Goal: Task Accomplishment & Management: Manage account settings

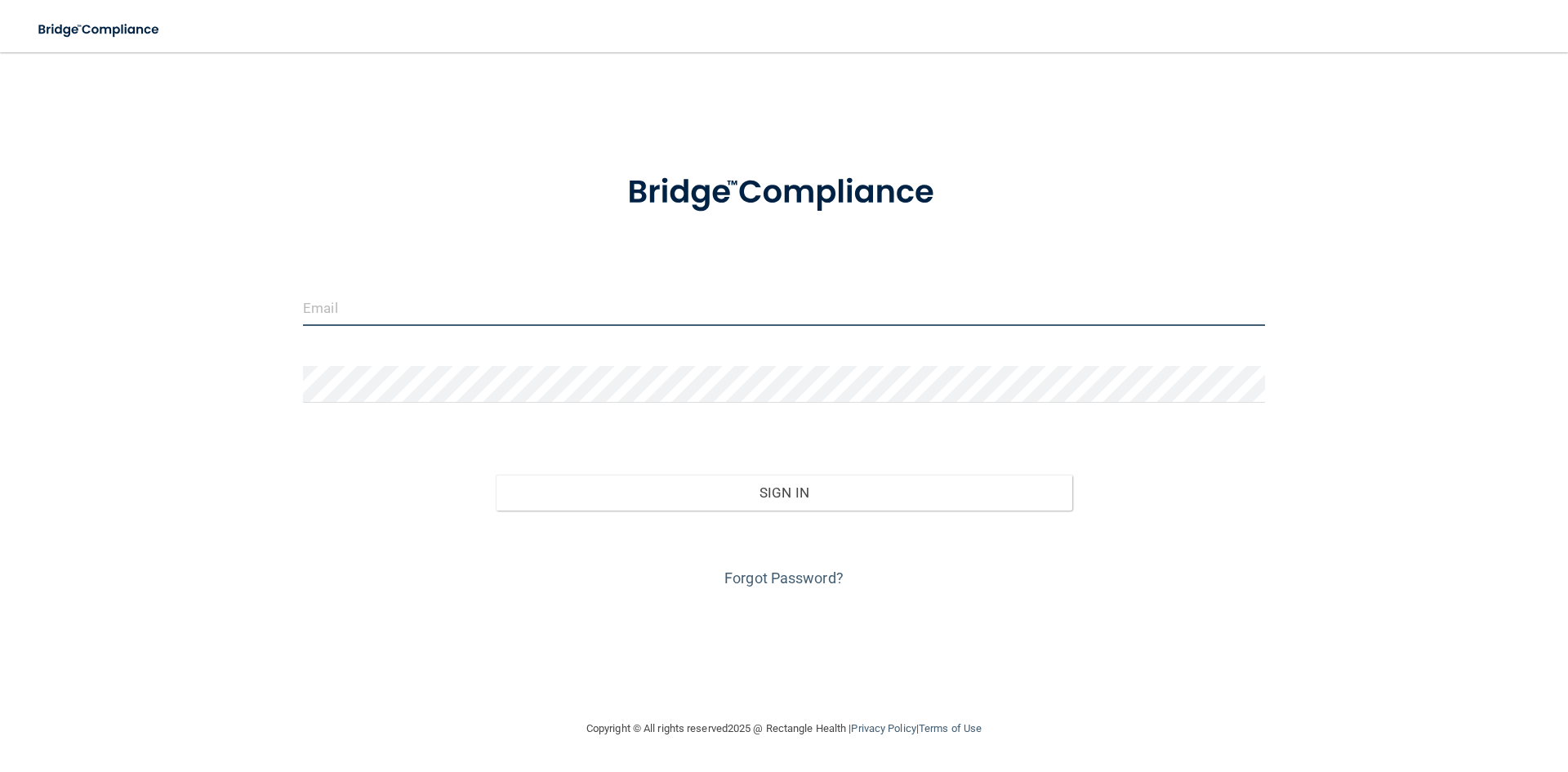
click at [499, 312] on input "email" at bounding box center [784, 307] width 962 height 37
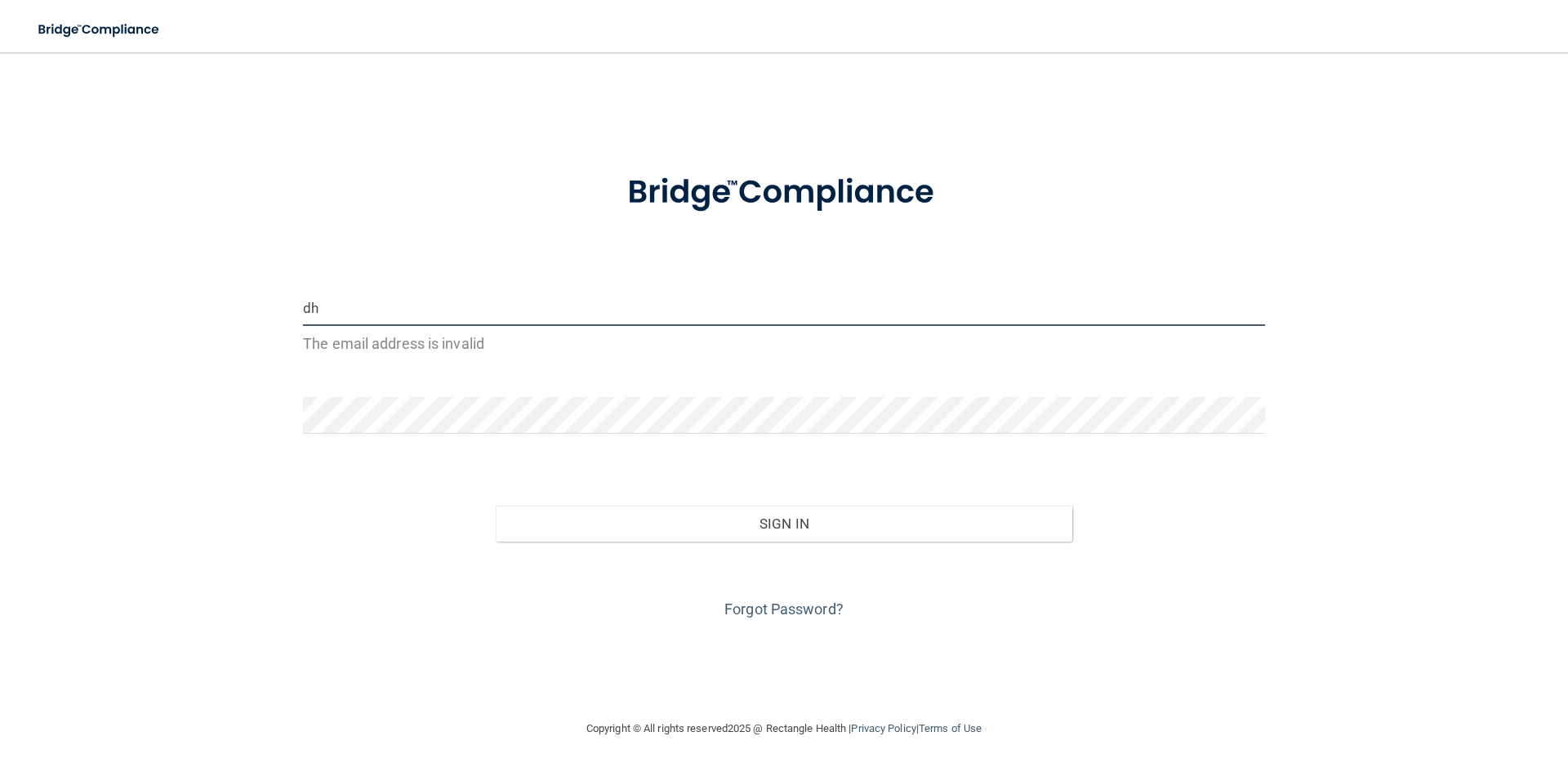
type input "d"
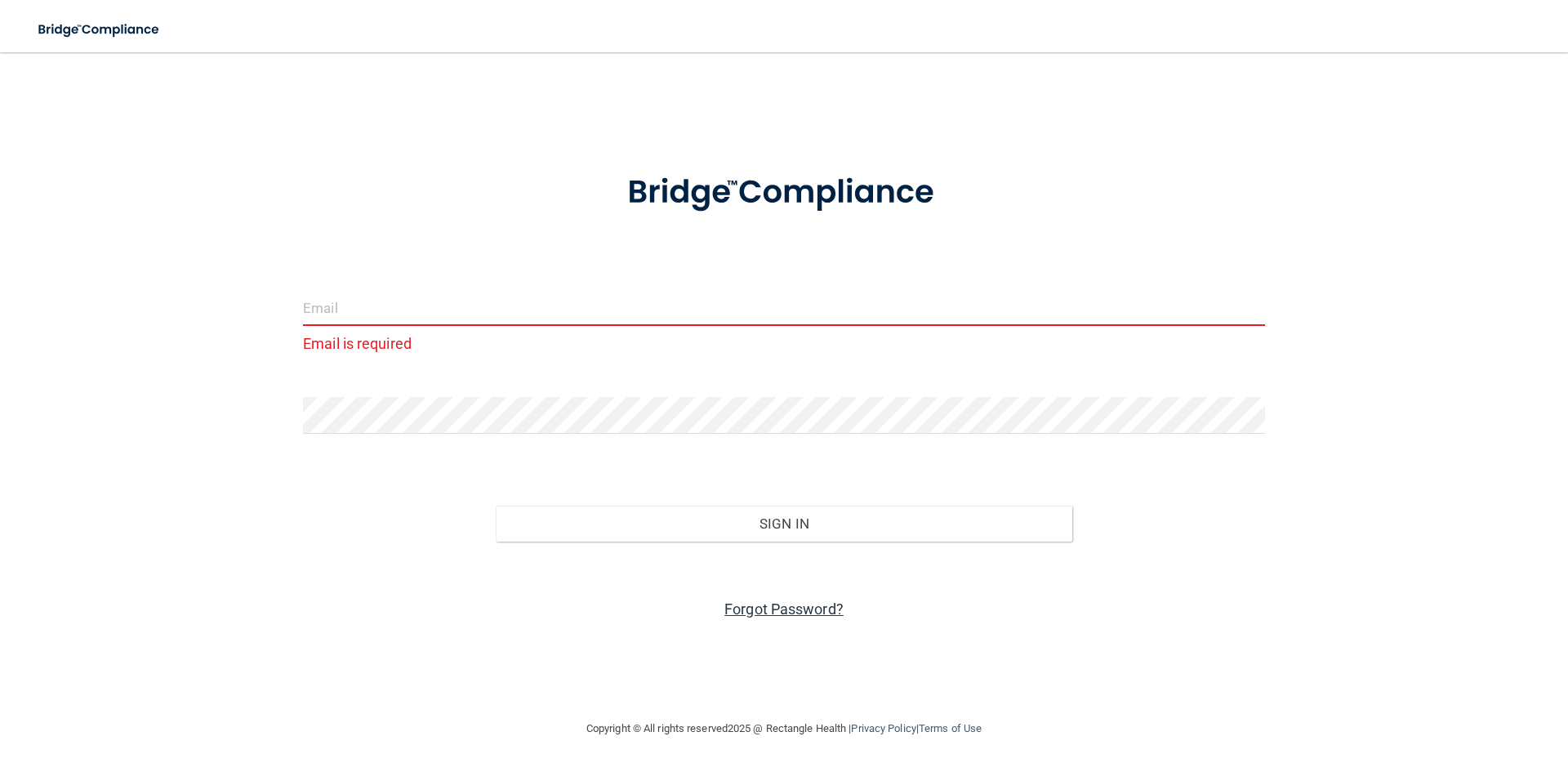
click at [749, 608] on link "Forgot Password?" at bounding box center [784, 608] width 119 height 17
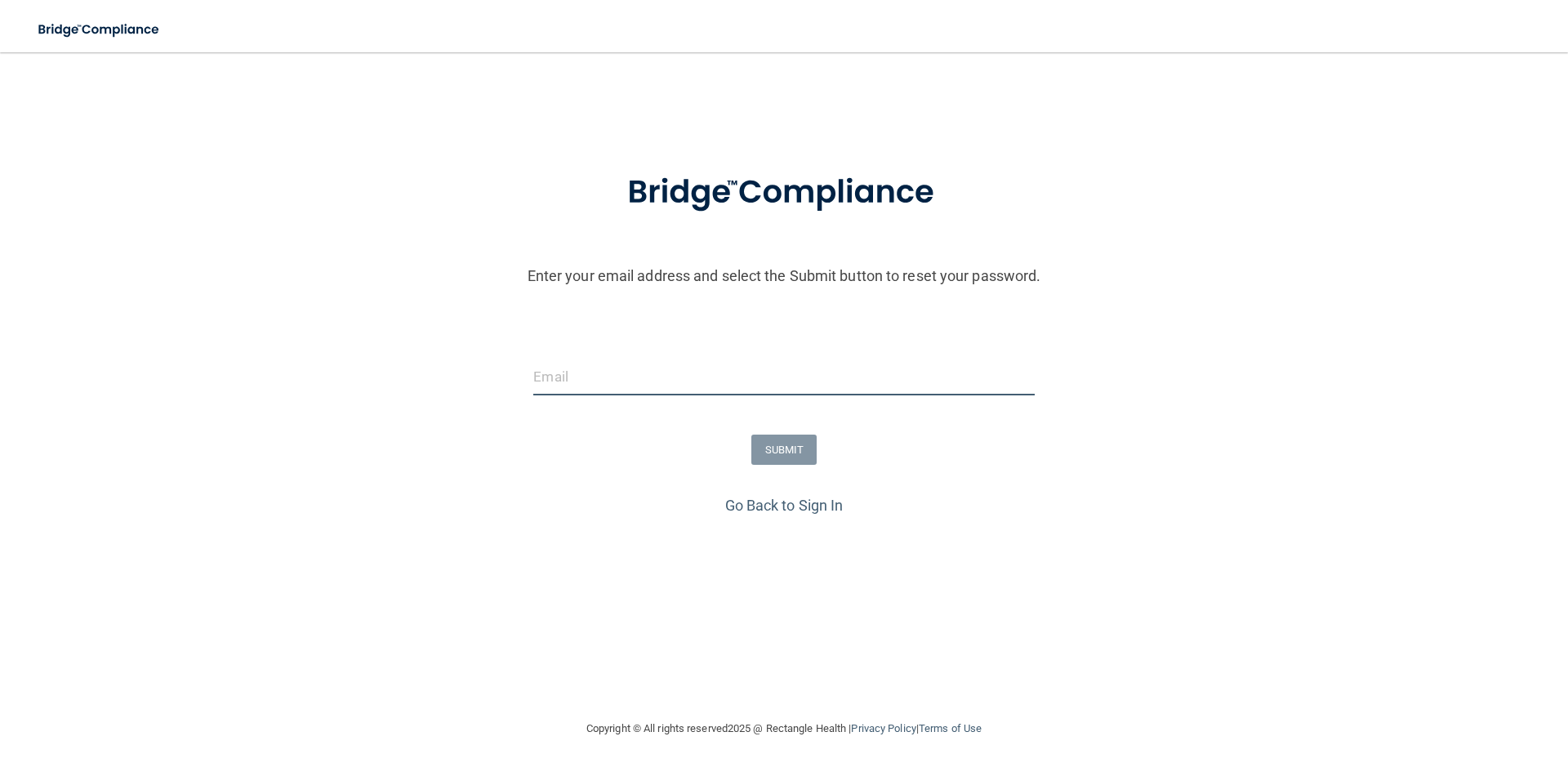
click at [586, 376] on input "email" at bounding box center [783, 376] width 500 height 37
type input "[EMAIL_ADDRESS][DOMAIN_NAME]"
click at [784, 446] on button "SUBMIT" at bounding box center [784, 449] width 66 height 31
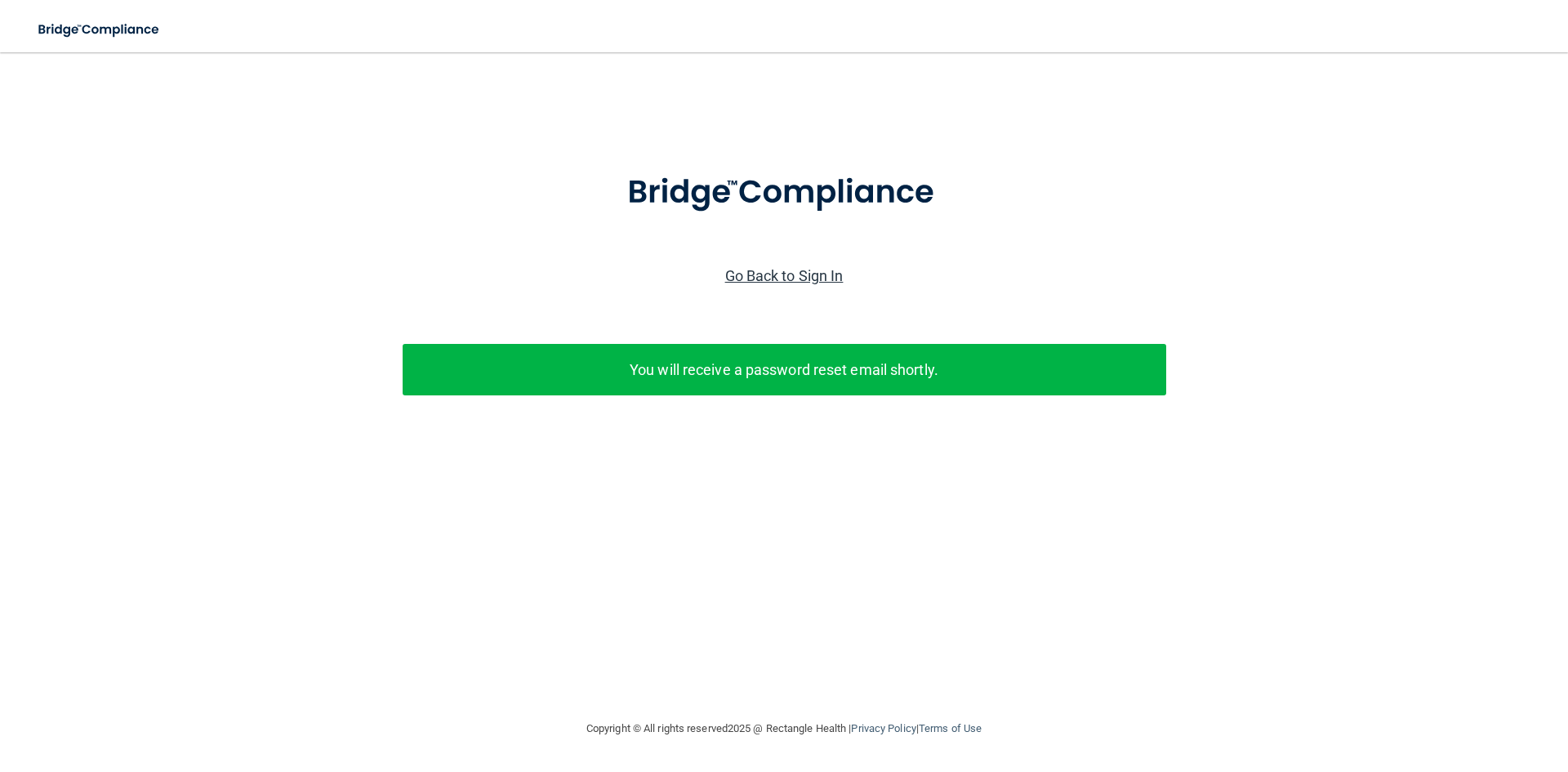
click at [763, 277] on link "Go Back to Sign In" at bounding box center [784, 275] width 118 height 17
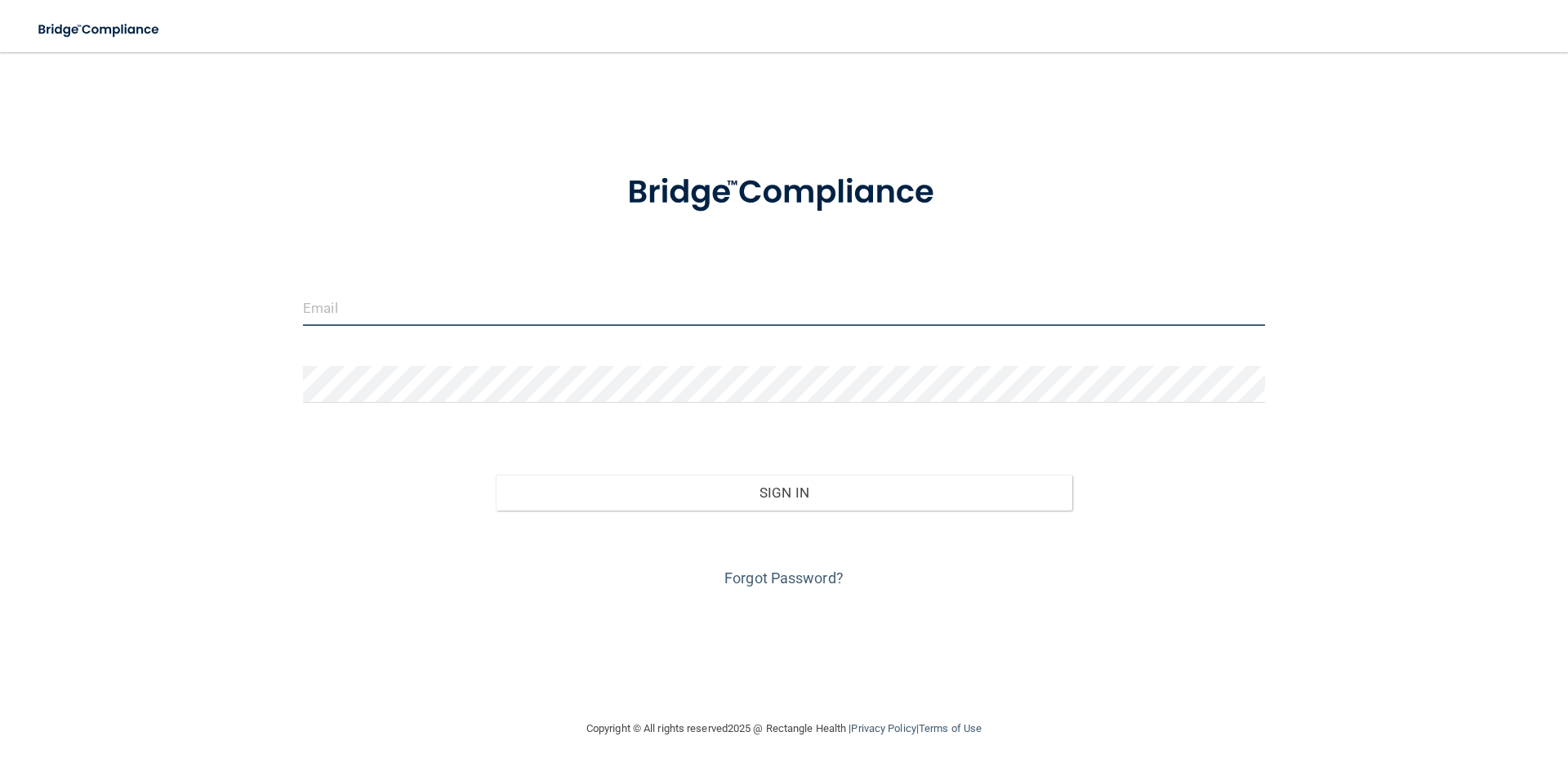
click at [506, 301] on input "email" at bounding box center [784, 307] width 962 height 37
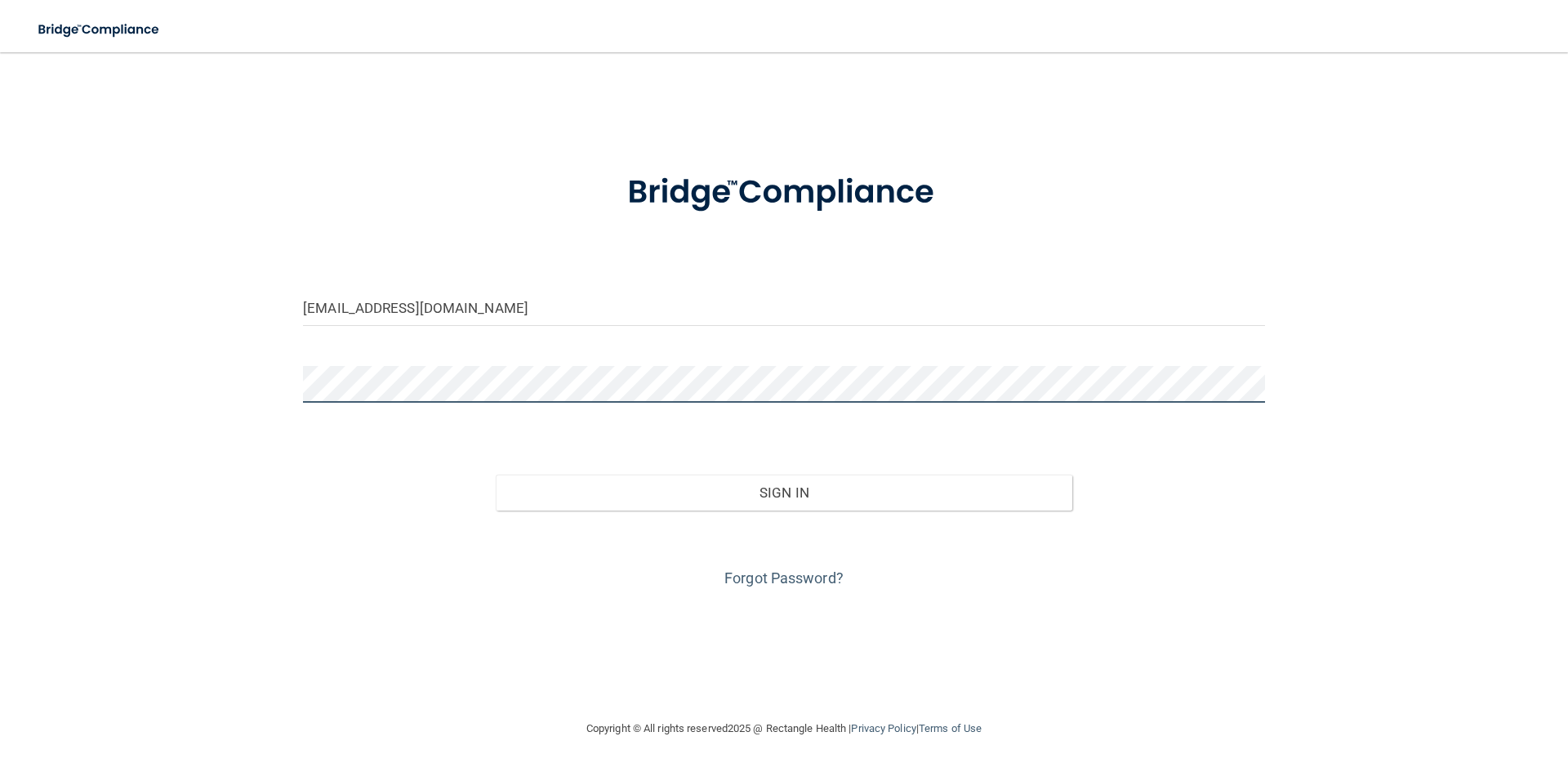
click at [495, 475] on button "Sign In" at bounding box center [784, 493] width 577 height 36
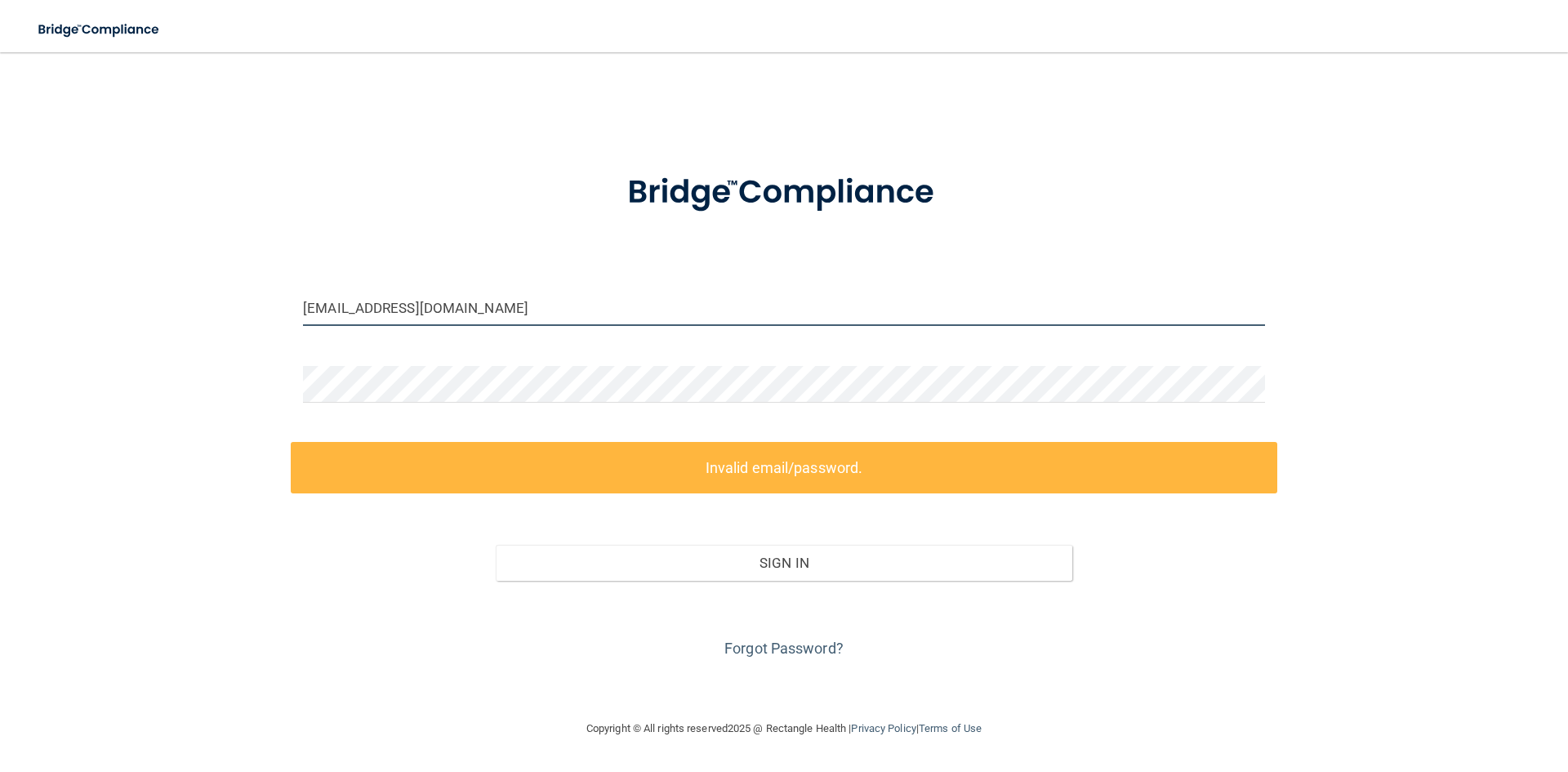
drag, startPoint x: 448, startPoint y: 304, endPoint x: 262, endPoint y: 291, distance: 186.5
click at [262, 291] on div "[EMAIL_ADDRESS][DOMAIN_NAME] Invalid email/password. You don't have permission …" at bounding box center [784, 386] width 1503 height 634
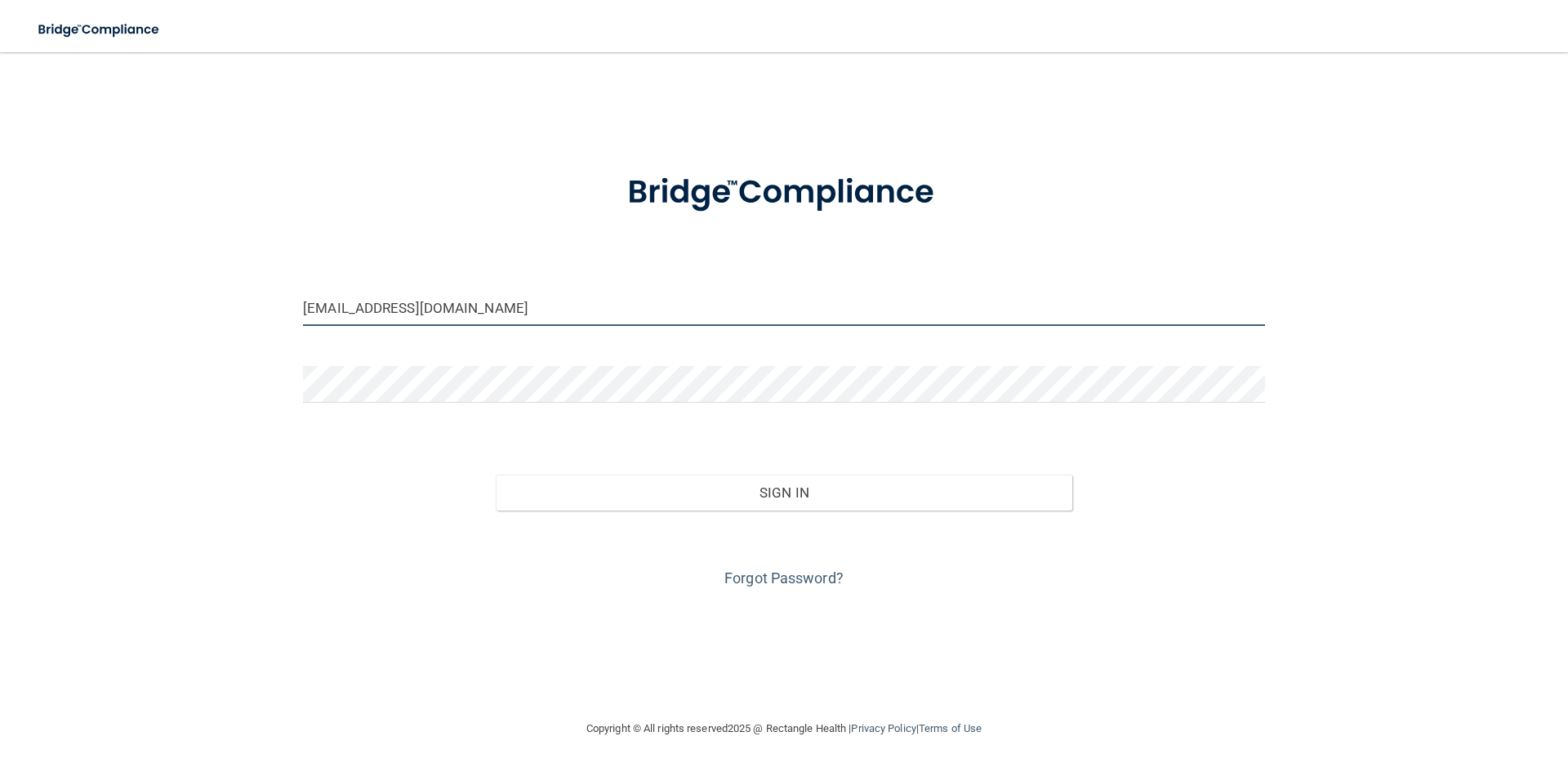
type input "[EMAIL_ADDRESS][DOMAIN_NAME]"
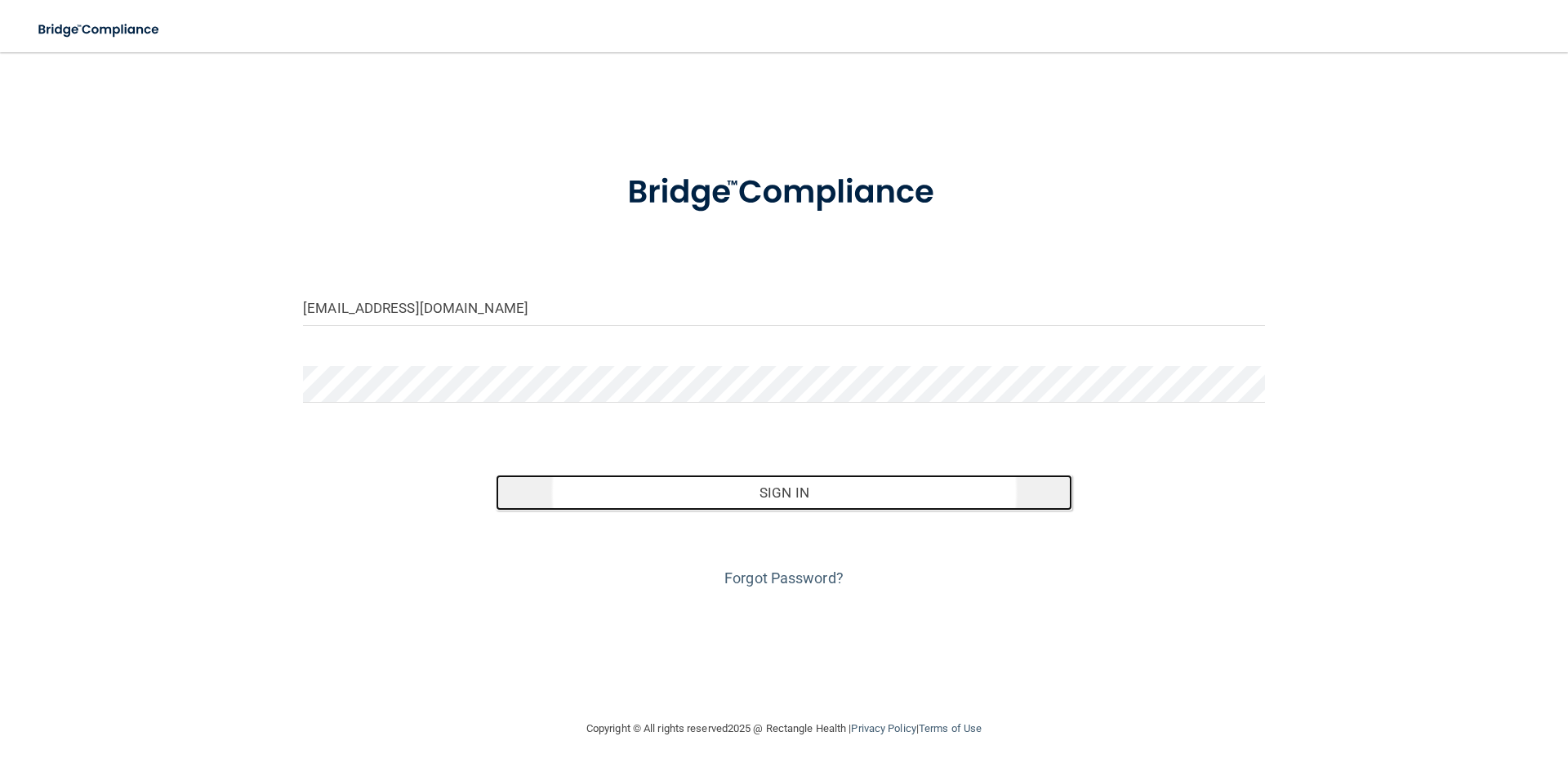
click at [748, 486] on button "Sign In" at bounding box center [784, 493] width 577 height 36
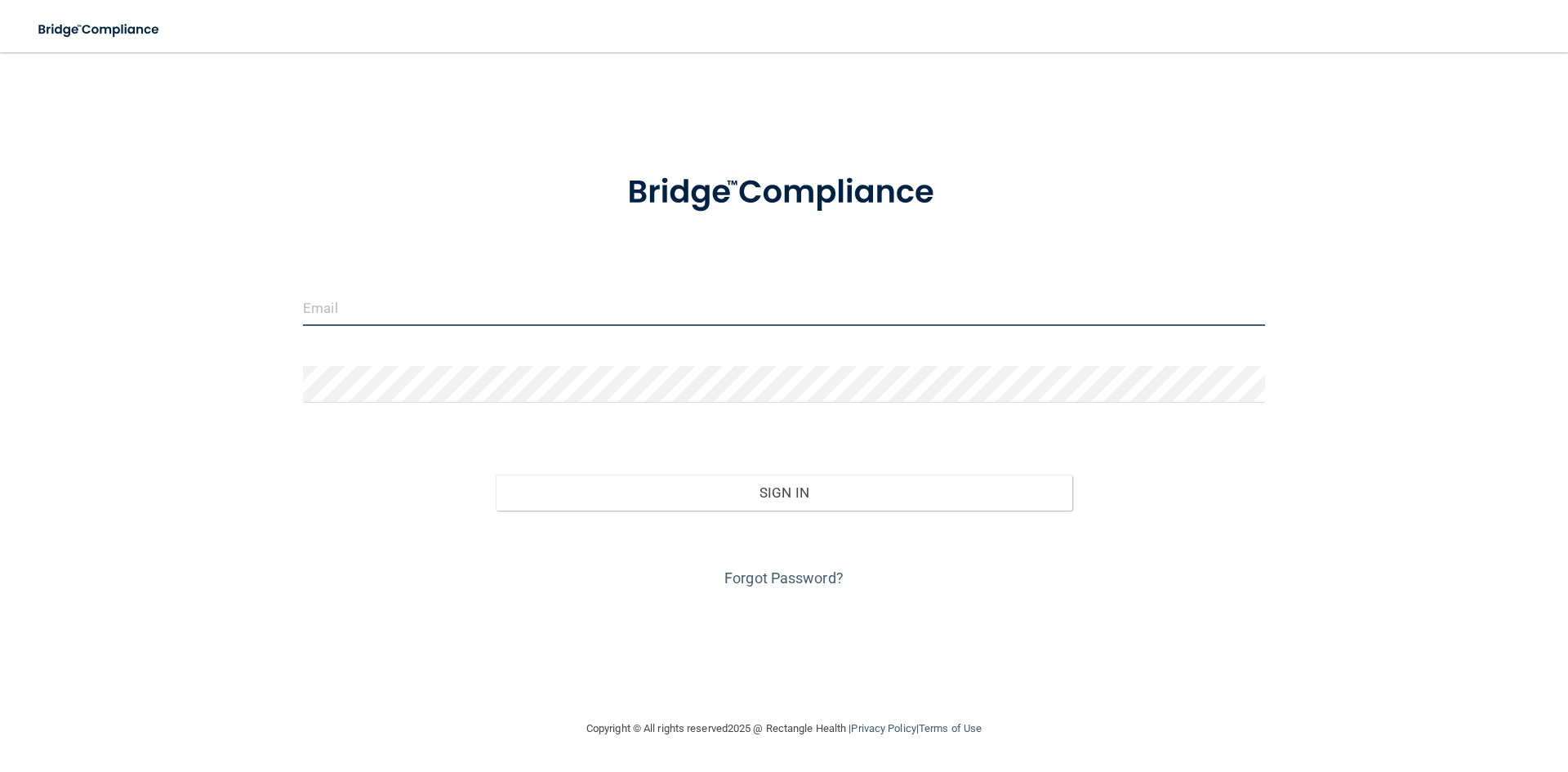
click at [452, 306] on input "email" at bounding box center [784, 307] width 962 height 37
type input "[EMAIL_ADDRESS][DOMAIN_NAME]"
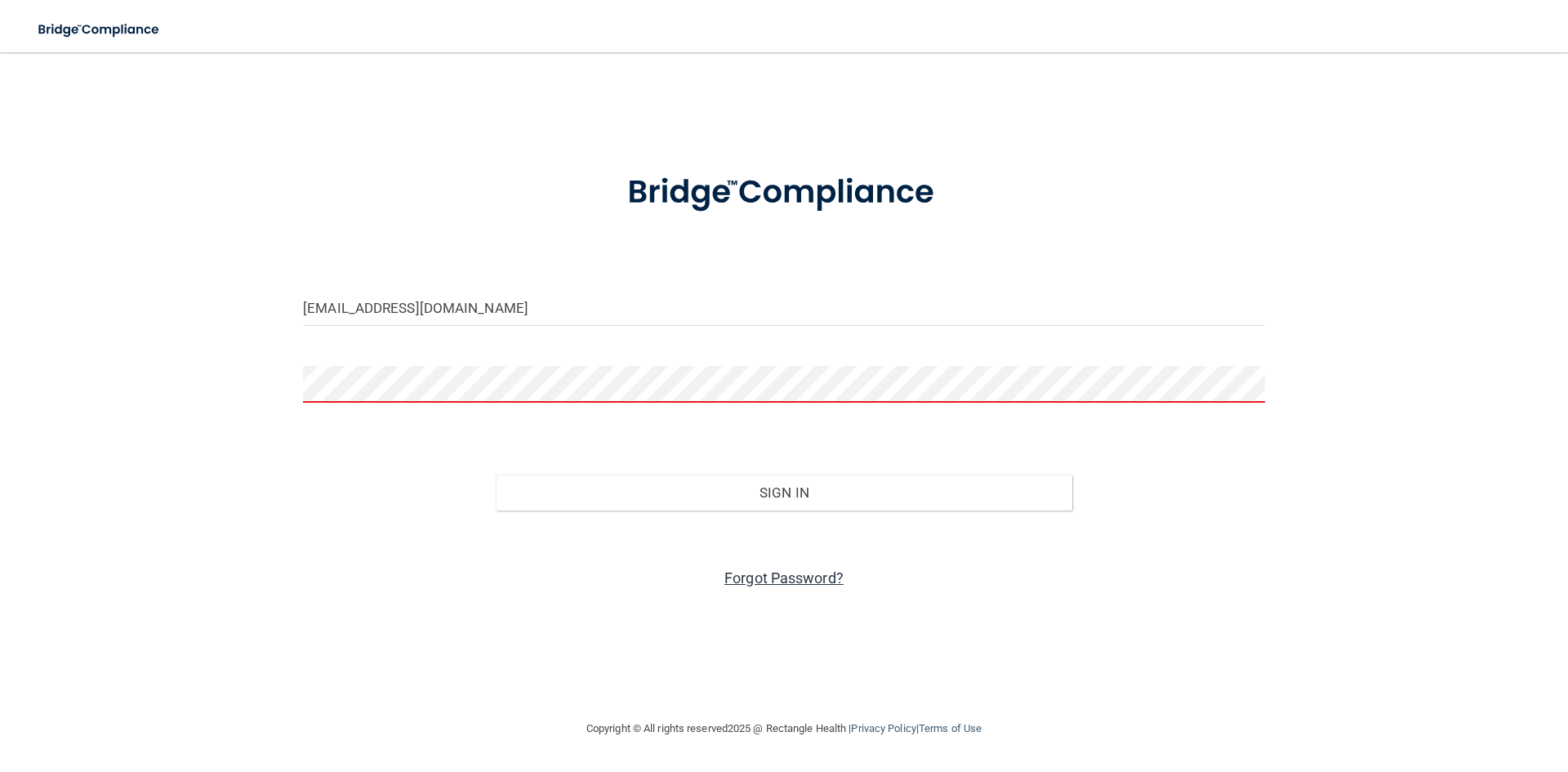
click at [781, 580] on link "Forgot Password?" at bounding box center [784, 578] width 119 height 17
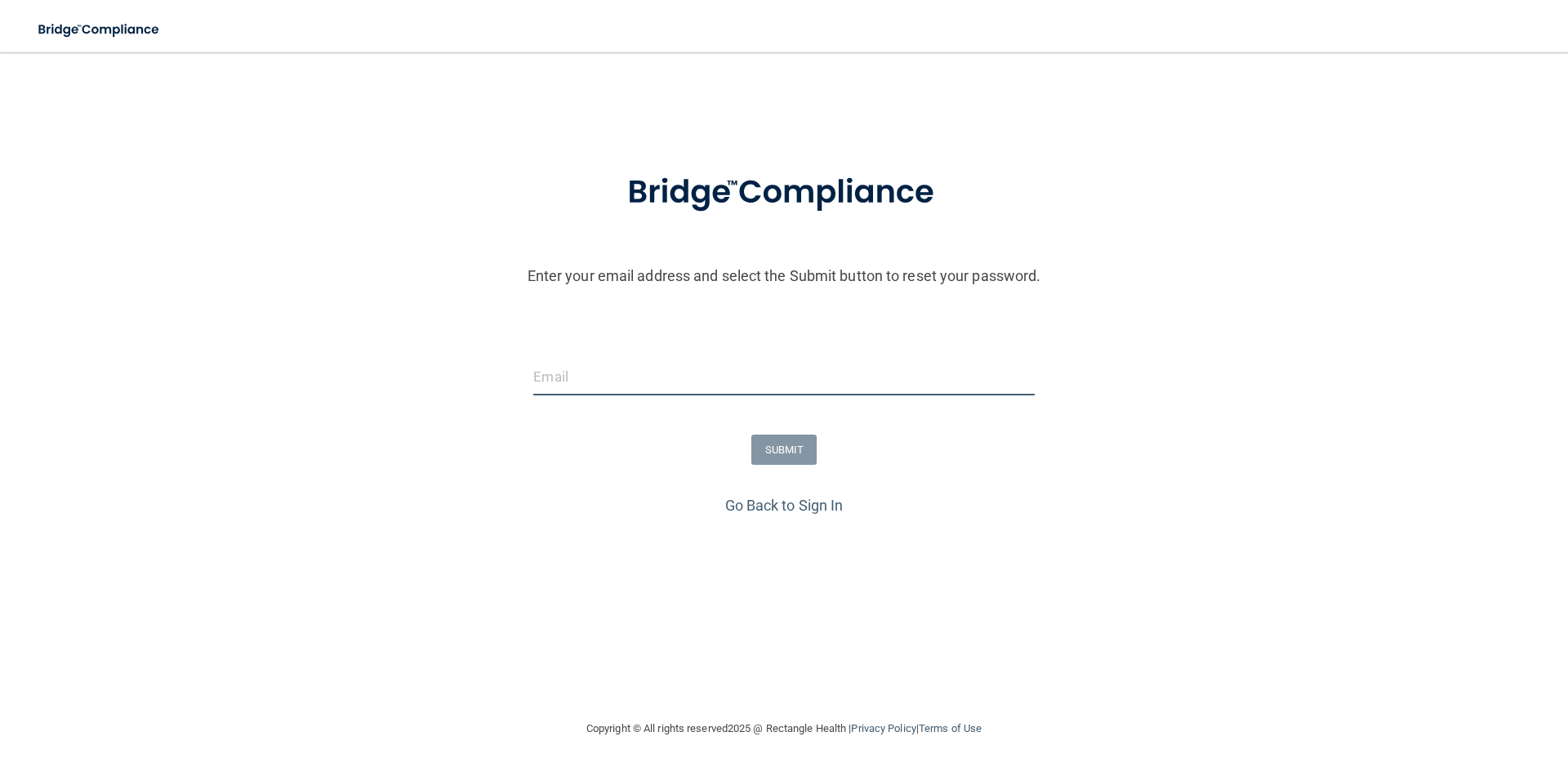
click at [634, 367] on input "email" at bounding box center [783, 376] width 500 height 37
type input "[EMAIL_ADDRESS][DOMAIN_NAME]"
click at [784, 447] on button "SUBMIT" at bounding box center [784, 449] width 66 height 31
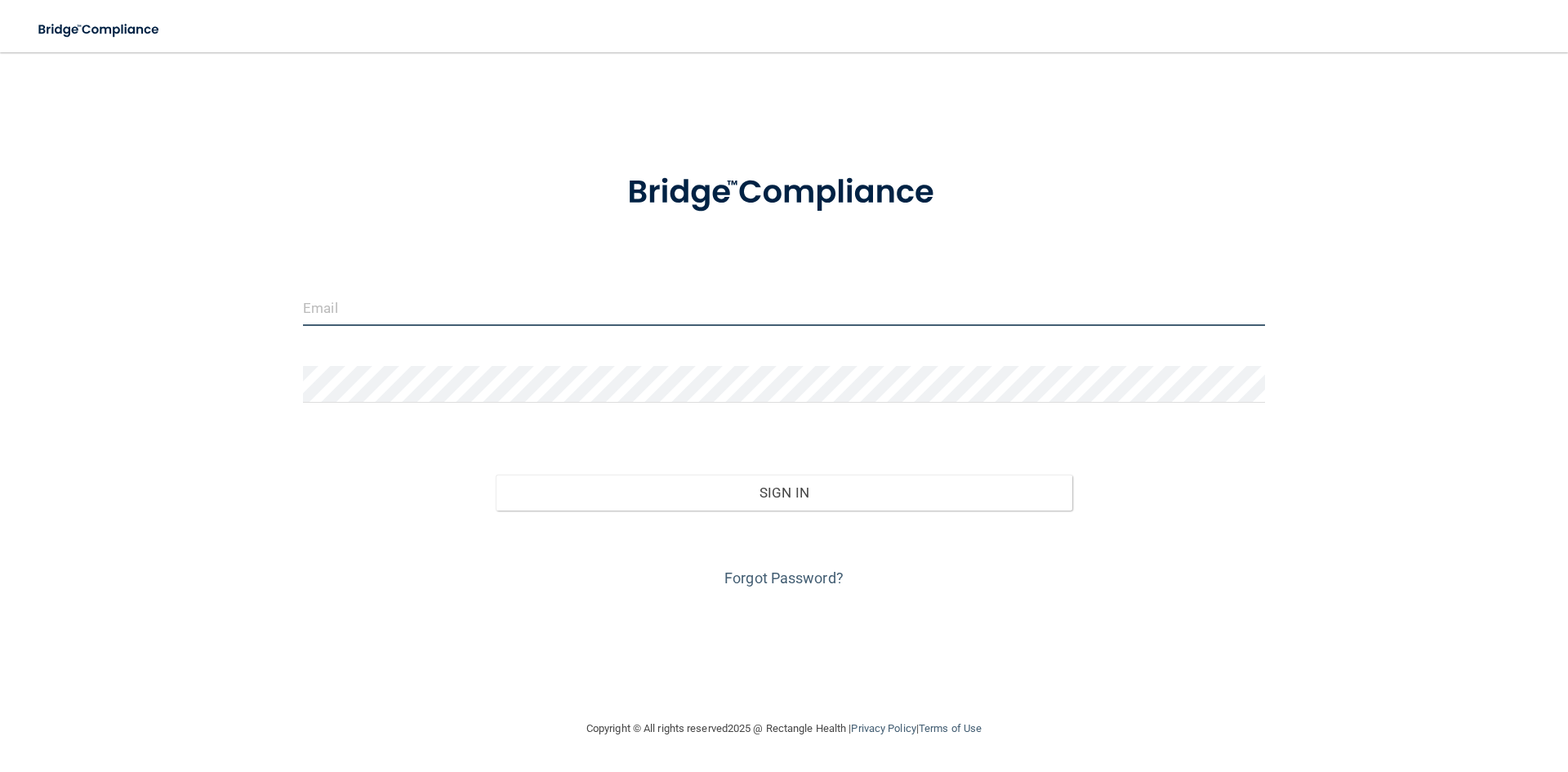
click at [657, 305] on input "email" at bounding box center [784, 307] width 962 height 37
type input "[EMAIL_ADDRESS][DOMAIN_NAME]"
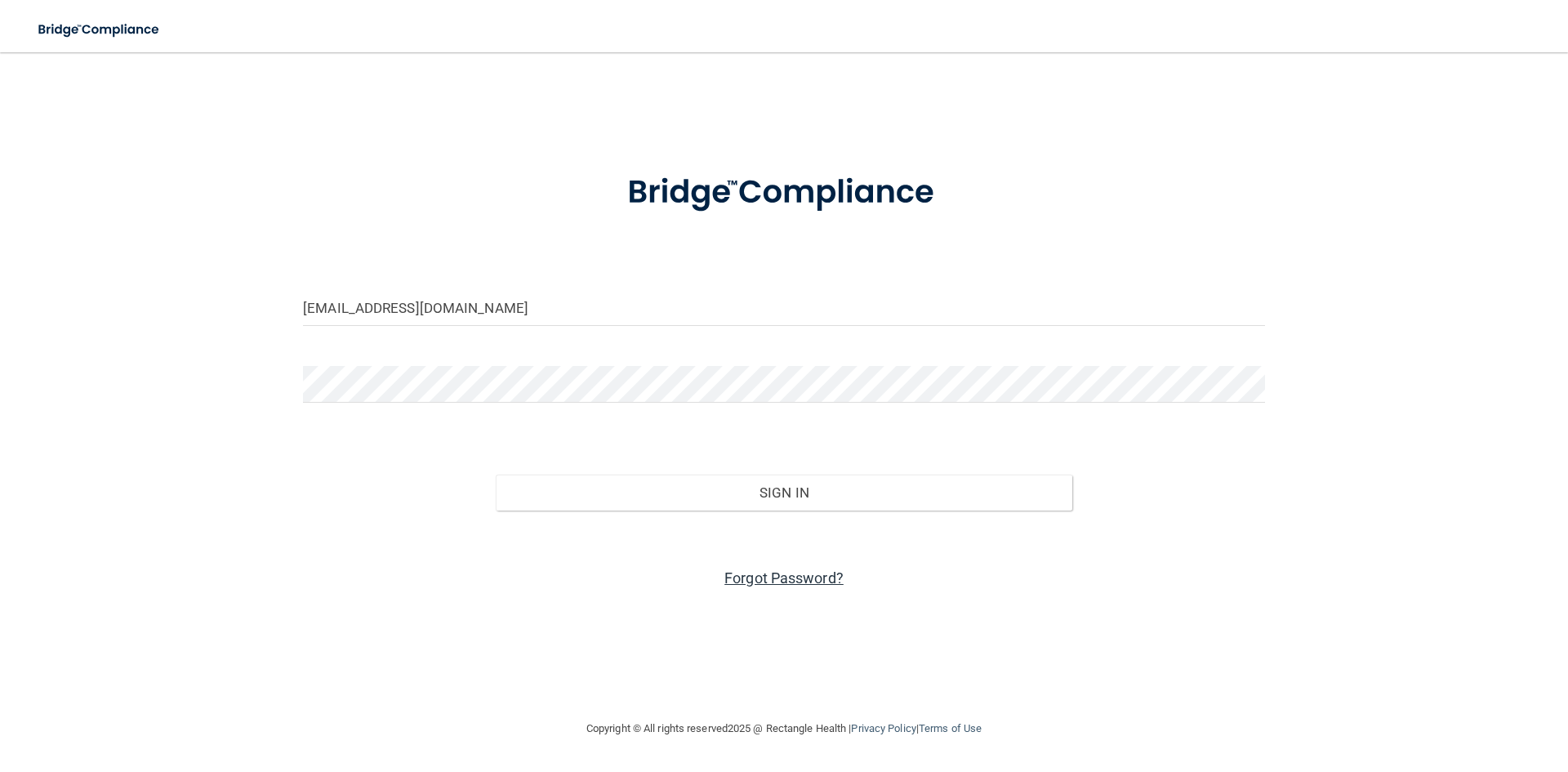
click at [797, 580] on link "Forgot Password?" at bounding box center [784, 578] width 119 height 17
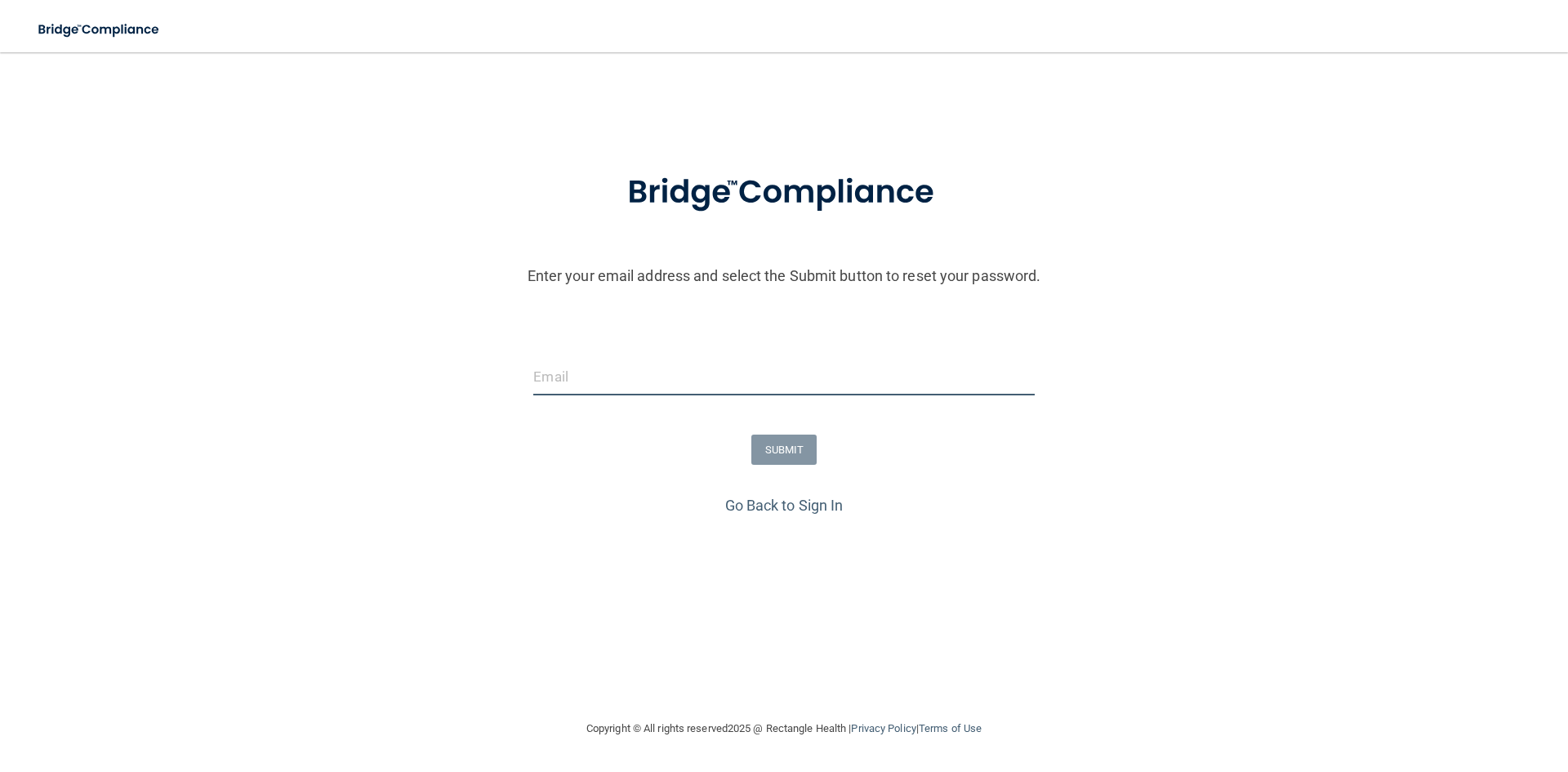
click at [685, 385] on input "email" at bounding box center [783, 376] width 500 height 37
type input "[EMAIL_ADDRESS][DOMAIN_NAME]"
click at [770, 452] on button "SUBMIT" at bounding box center [784, 449] width 66 height 31
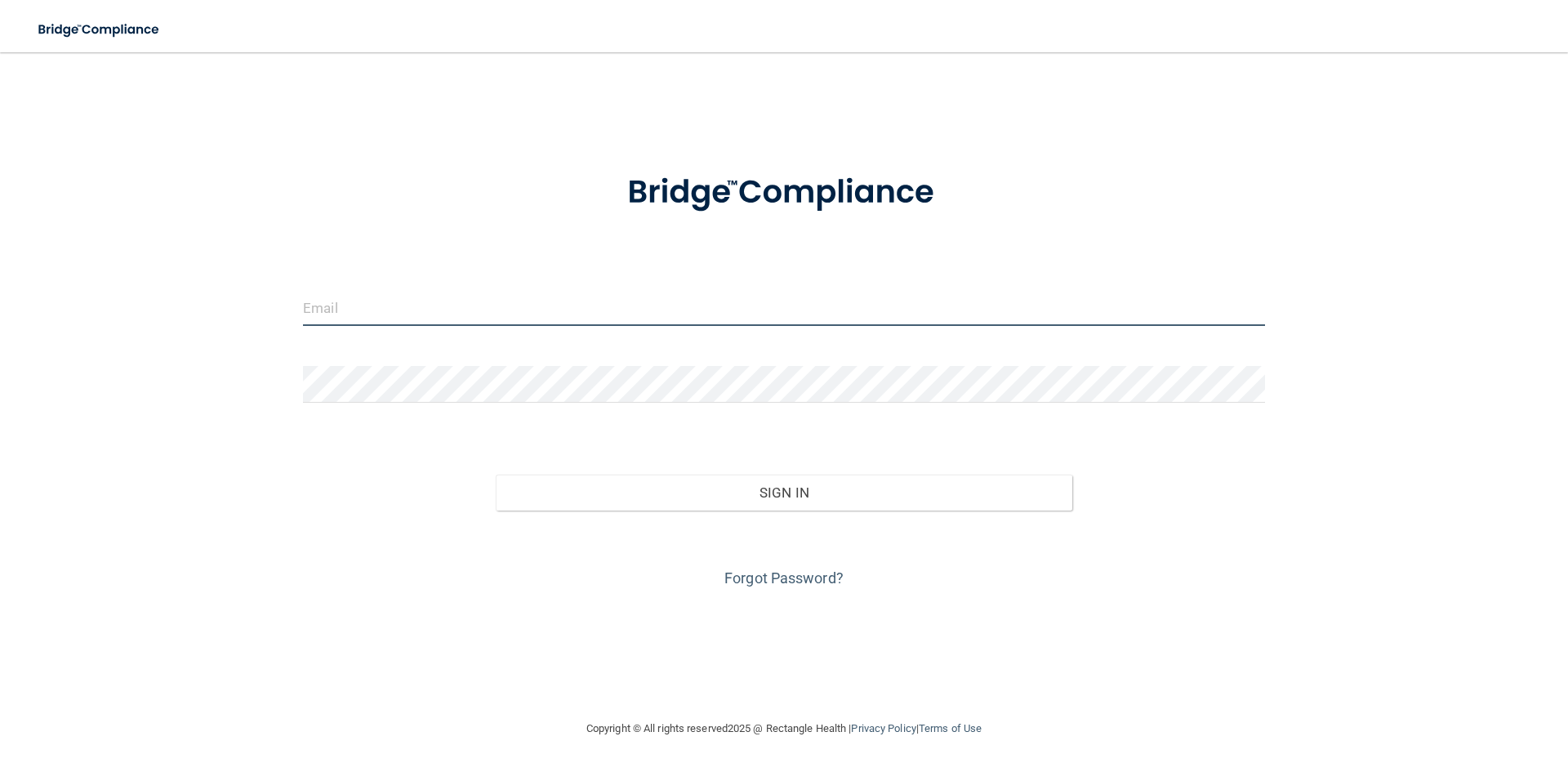
click at [374, 293] on input "email" at bounding box center [784, 307] width 962 height 37
type input "om.hdg@wavedp.com"
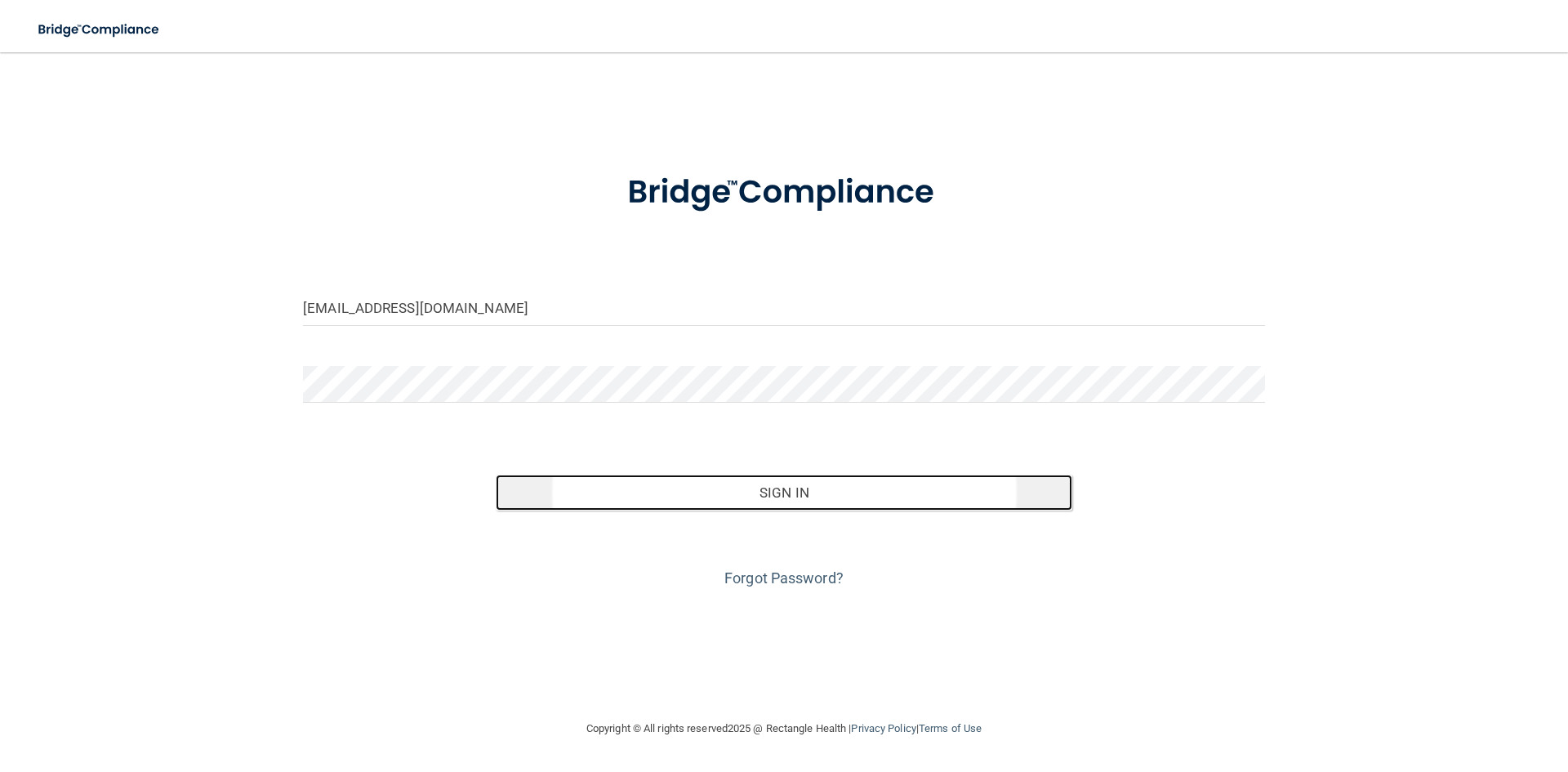
click at [799, 492] on button "Sign In" at bounding box center [784, 493] width 577 height 36
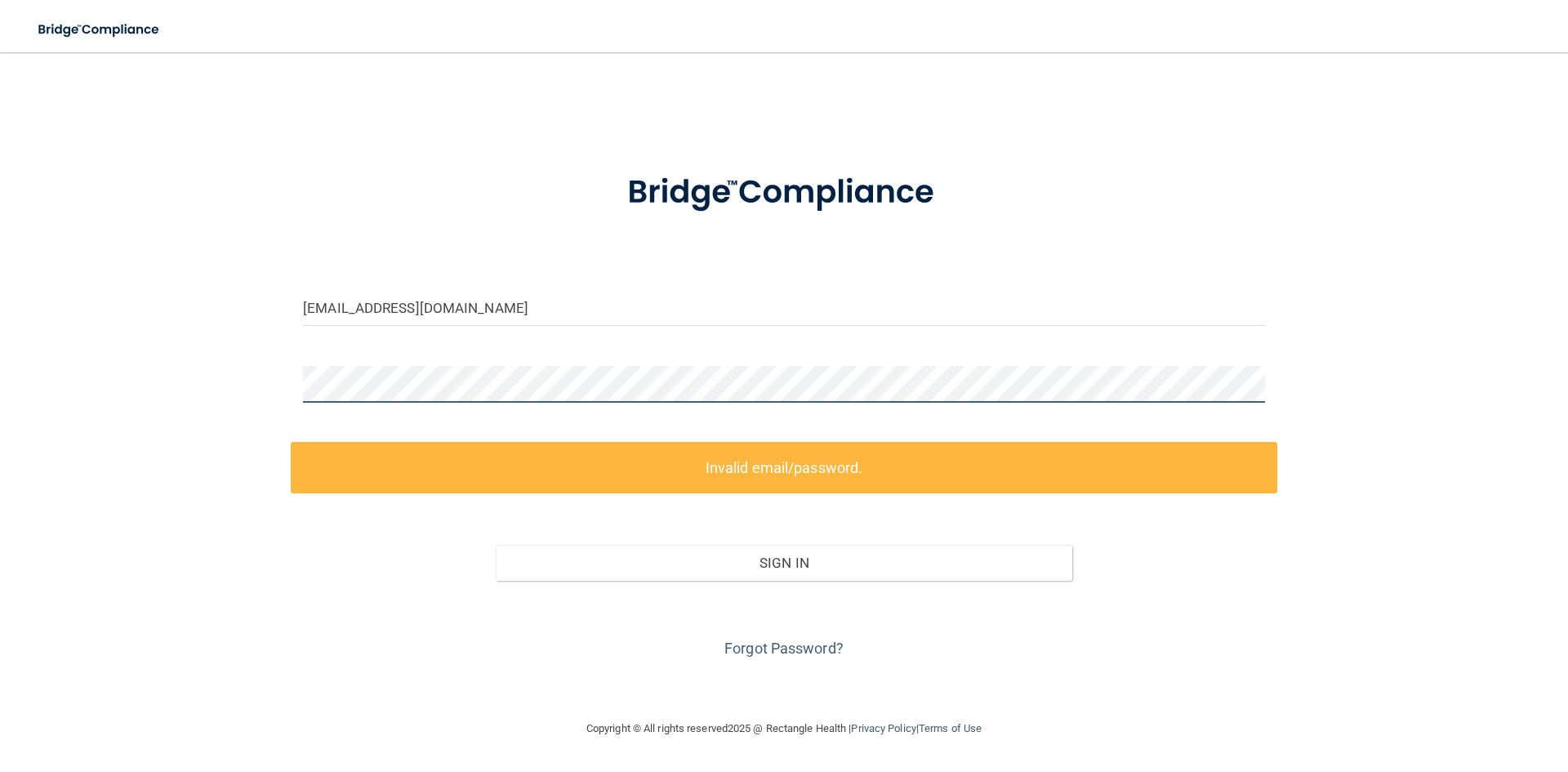
click at [220, 390] on div "om.hdg@wavedp.com Invalid email/password. You don't have permission to access t…" at bounding box center [784, 386] width 1503 height 634
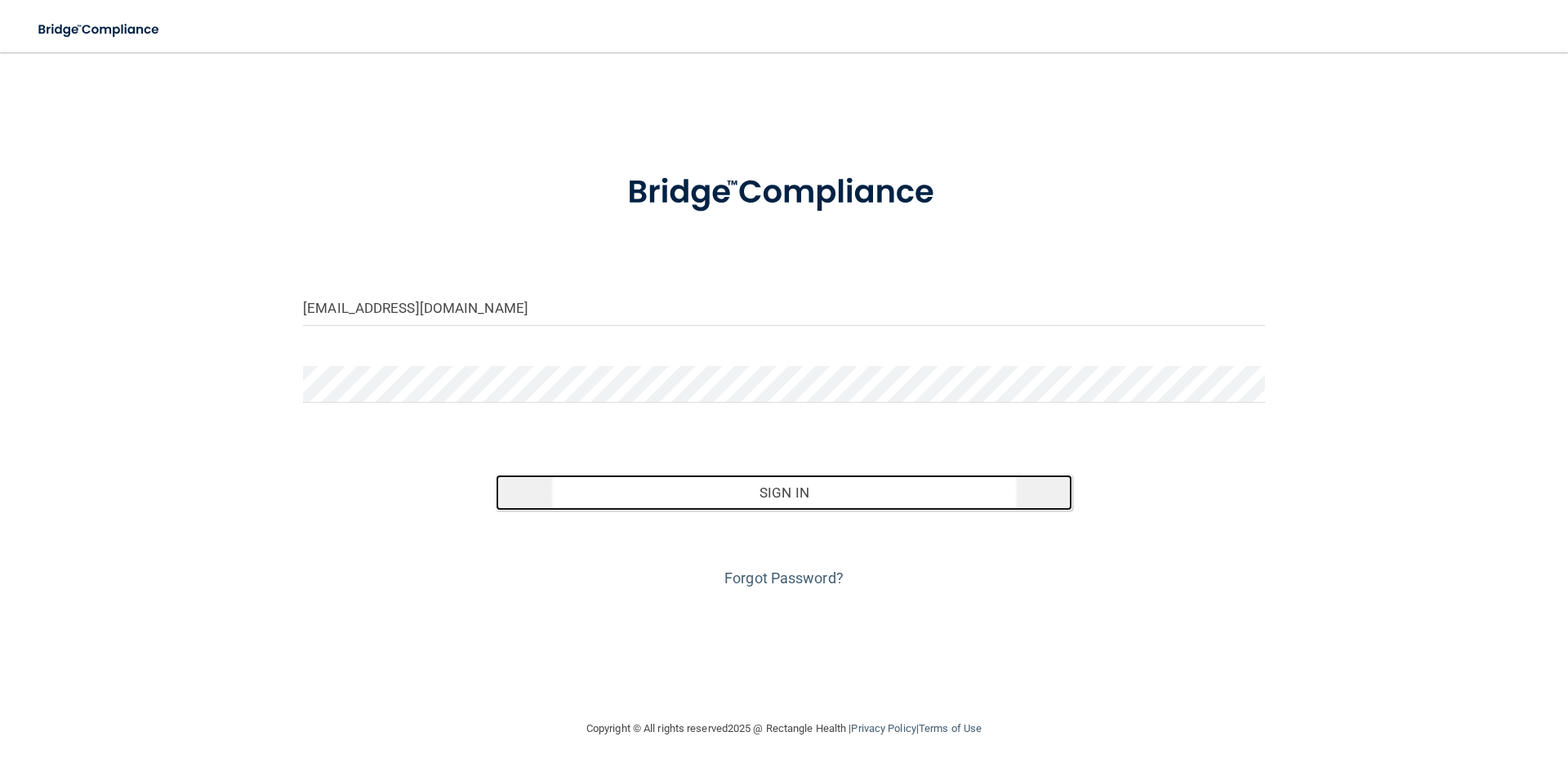
click at [784, 488] on button "Sign In" at bounding box center [784, 493] width 577 height 36
